Goal: Find specific page/section: Find specific page/section

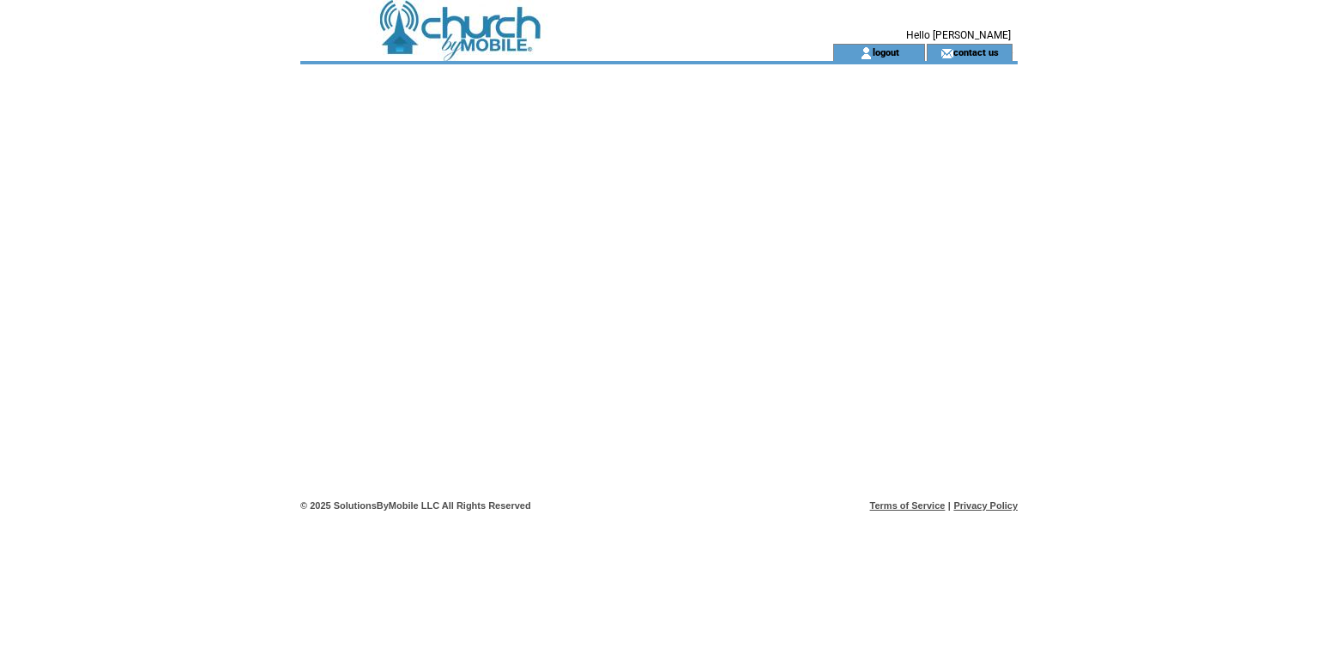
click at [525, 39] on td at bounding box center [535, 22] width 471 height 44
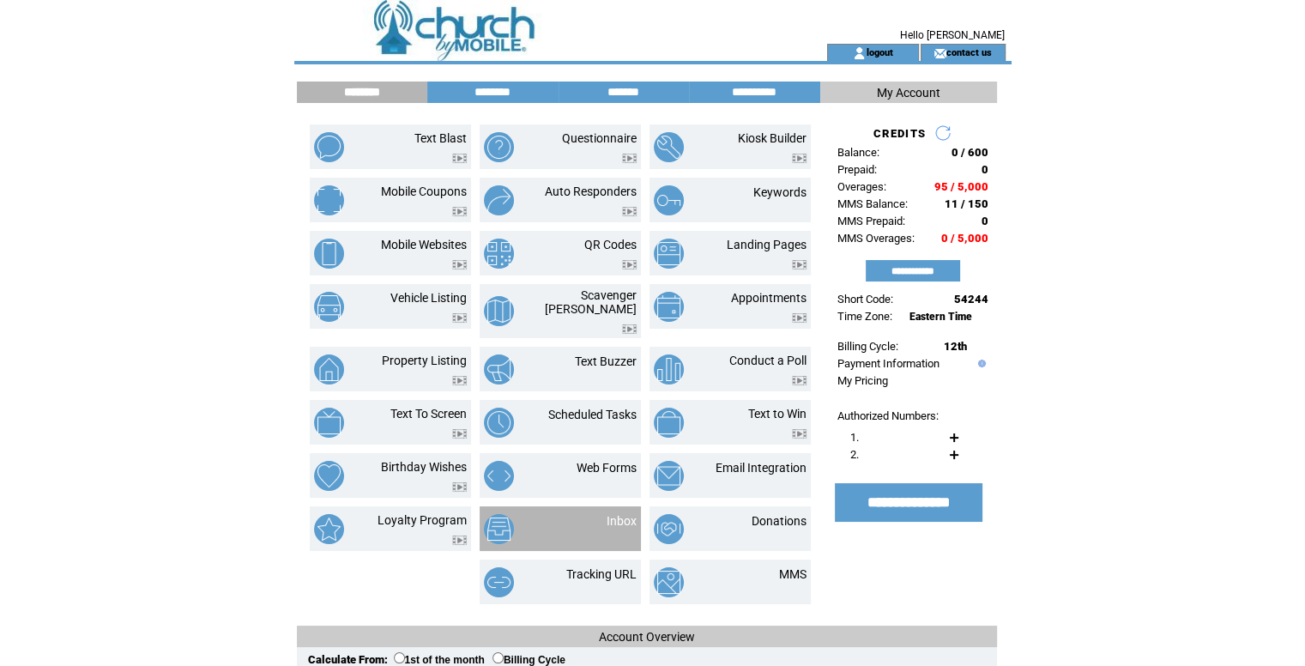
click at [628, 514] on link "Inbox" at bounding box center [621, 521] width 30 height 14
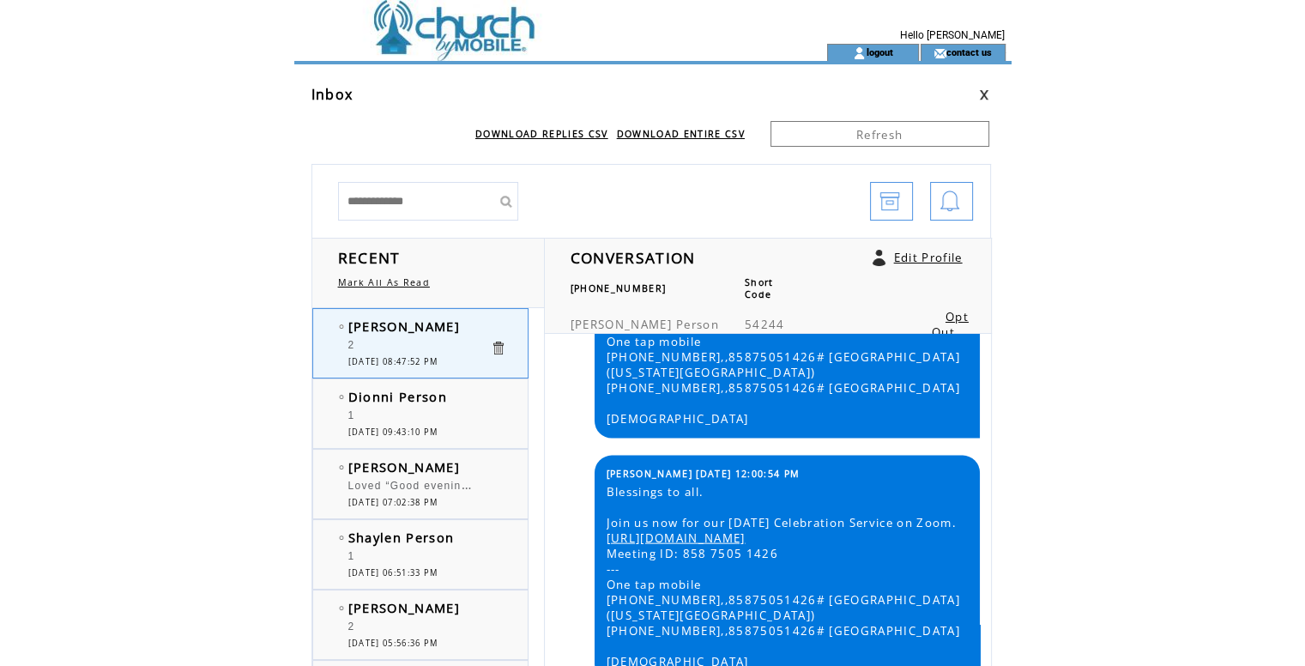
click at [465, 22] on td at bounding box center [529, 22] width 471 height 44
